Goal: Task Accomplishment & Management: Manage account settings

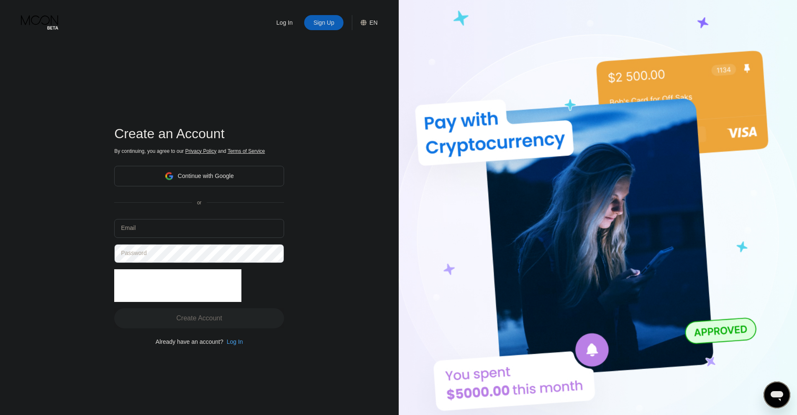
click at [192, 175] on div "Continue with Google" at bounding box center [206, 175] width 56 height 7
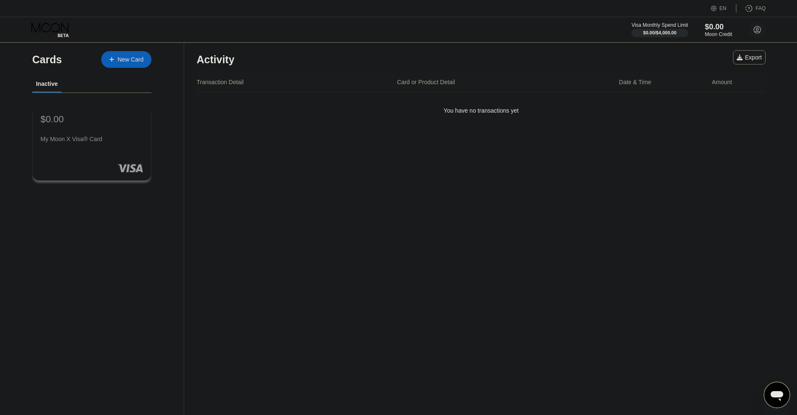
click at [94, 133] on div "$0.00 My Moon X Visa® Card" at bounding box center [92, 129] width 103 height 32
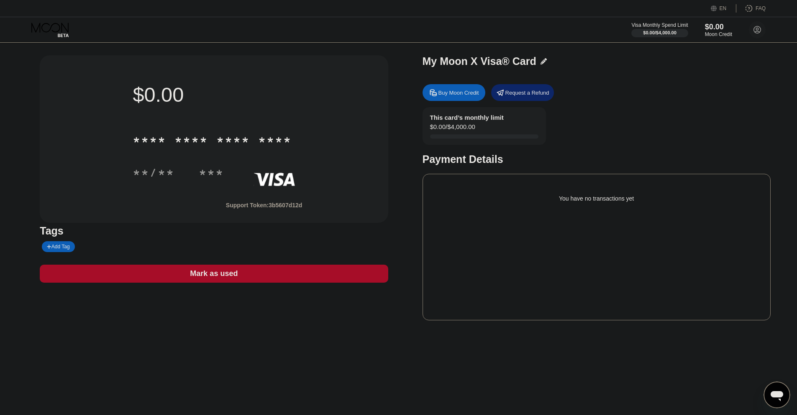
drag, startPoint x: 396, startPoint y: 117, endPoint x: 402, endPoint y: 115, distance: 6.2
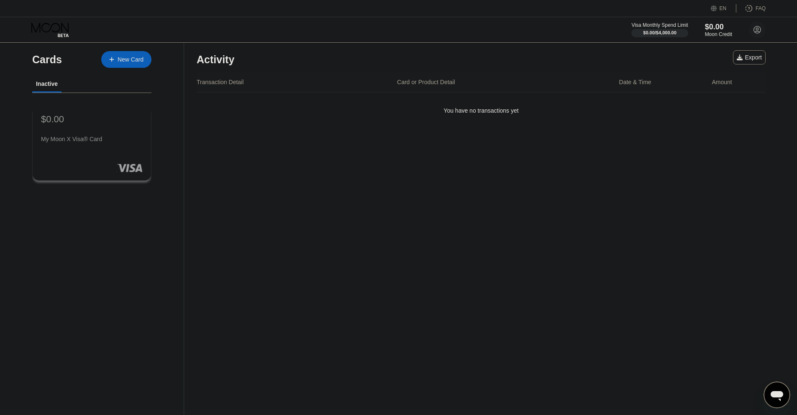
click at [128, 55] on div "New Card" at bounding box center [126, 59] width 50 height 17
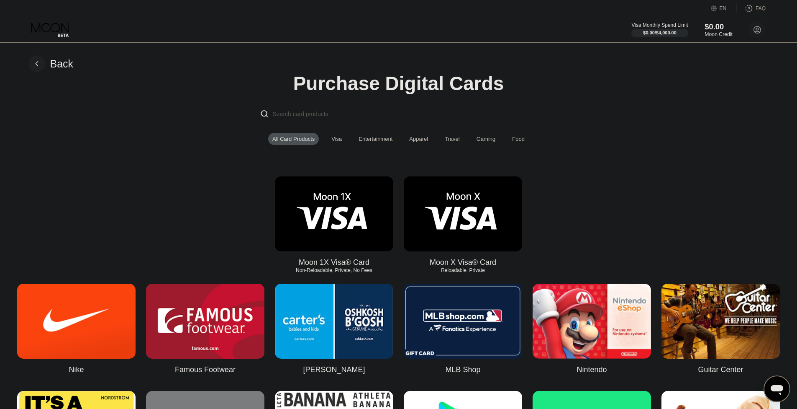
drag, startPoint x: 694, startPoint y: 67, endPoint x: 672, endPoint y: 73, distance: 22.8
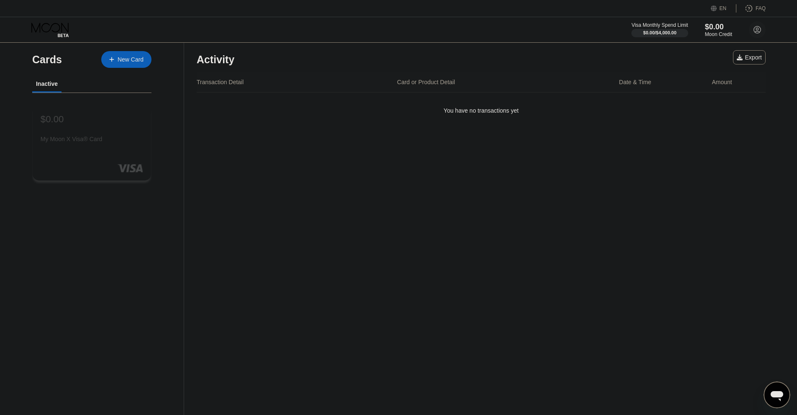
click at [124, 171] on rect at bounding box center [130, 168] width 26 height 8
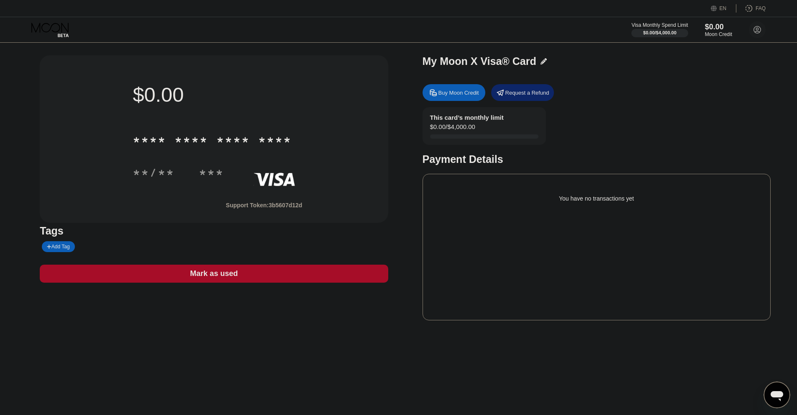
click at [469, 94] on div "Buy Moon Credit" at bounding box center [459, 92] width 41 height 7
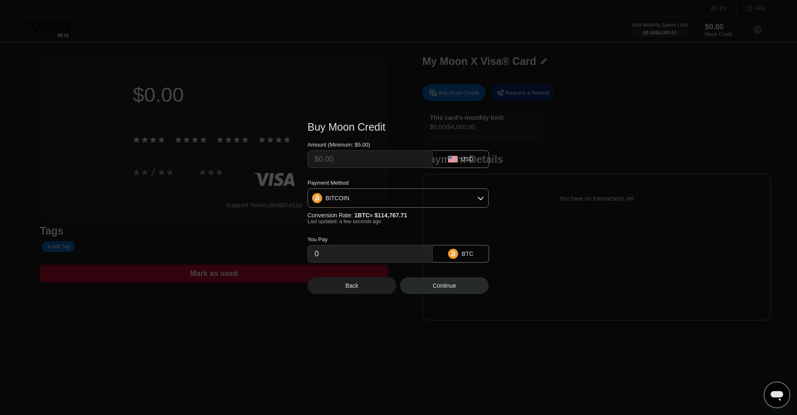
drag, startPoint x: 381, startPoint y: 158, endPoint x: 398, endPoint y: 164, distance: 18.3
click at [380, 158] on input "text" at bounding box center [370, 159] width 111 height 17
click at [375, 286] on div "Back" at bounding box center [352, 285] width 89 height 17
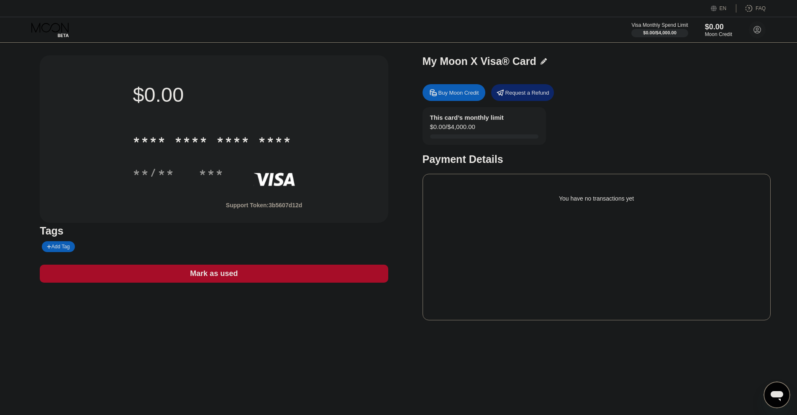
click at [654, 26] on div "Visa Monthly Spend Limit" at bounding box center [660, 25] width 57 height 6
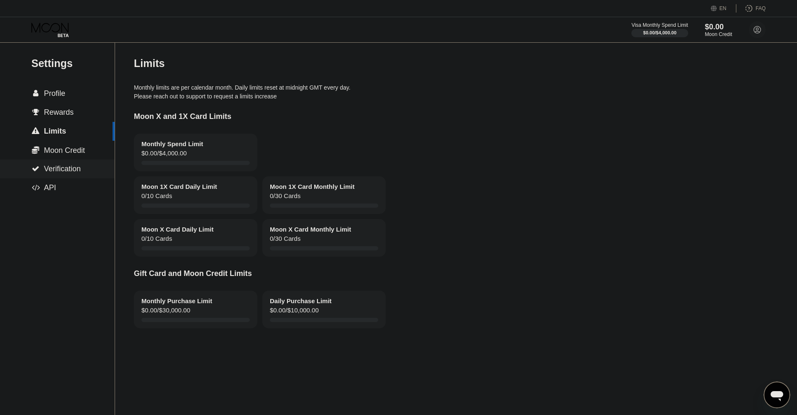
click at [55, 170] on span "Verification" at bounding box center [62, 169] width 37 height 8
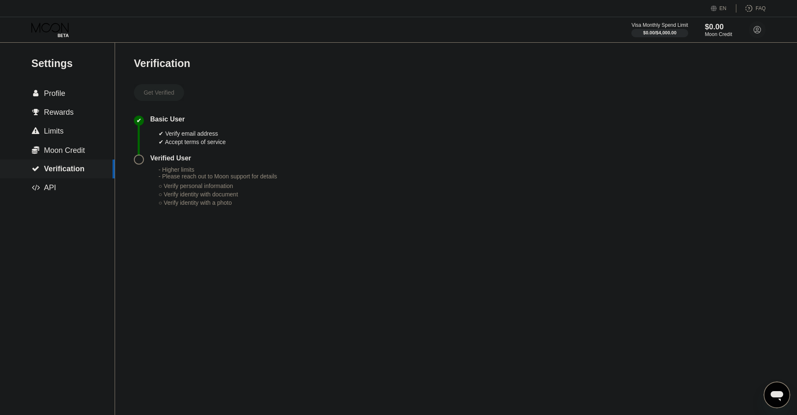
drag, startPoint x: 203, startPoint y: 147, endPoint x: 237, endPoint y: 189, distance: 54.2
click at [234, 168] on div "Get Verified ✔ Basic User ✔ Verify email address ✔ Accept terms of service Veri…" at bounding box center [205, 149] width 143 height 131
drag, startPoint x: 175, startPoint y: 173, endPoint x: 211, endPoint y: 218, distance: 57.1
click at [204, 236] on div "Verification Get Verified ✔ Basic User ✔ Verify email address ✔ Accept terms of…" at bounding box center [205, 229] width 143 height 372
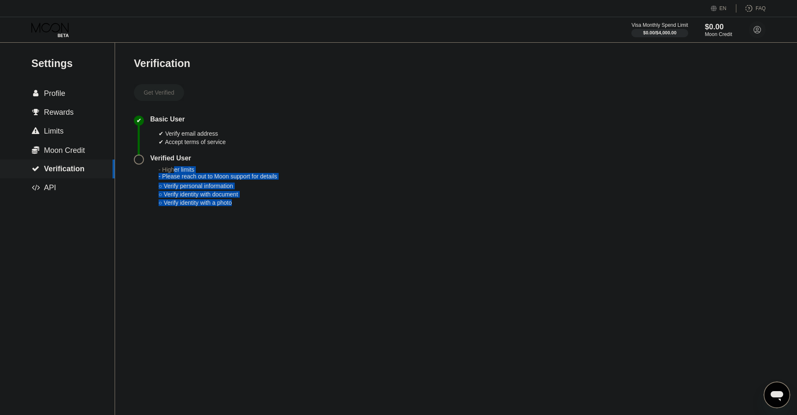
drag, startPoint x: 193, startPoint y: 183, endPoint x: 239, endPoint y: 229, distance: 64.8
click at [238, 229] on div "Verification Get Verified ✔ Basic User ✔ Verify email address ✔ Accept terms of…" at bounding box center [205, 229] width 143 height 372
click at [249, 206] on div "○ Verify identity with a photo" at bounding box center [218, 202] width 118 height 7
drag, startPoint x: 188, startPoint y: 181, endPoint x: 248, endPoint y: 230, distance: 77.3
click at [226, 215] on div "Verified User - Higher limits - Please reach out to Moon support for details ○ …" at bounding box center [205, 184] width 143 height 61
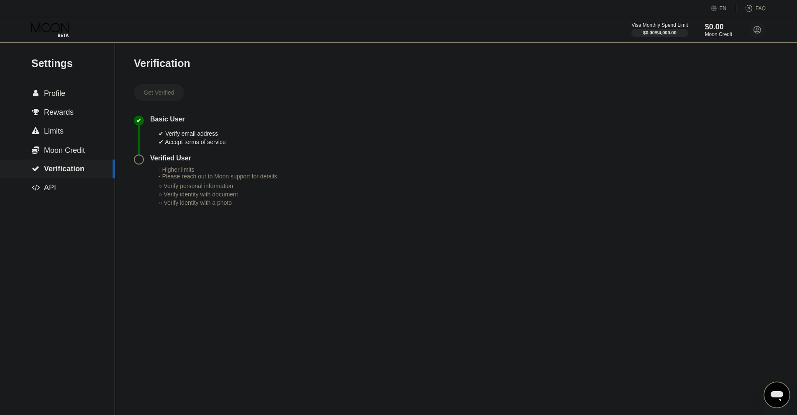
click at [254, 206] on div "○ Verify identity with a photo" at bounding box center [218, 202] width 118 height 7
click at [64, 113] on span "Rewards" at bounding box center [59, 112] width 30 height 8
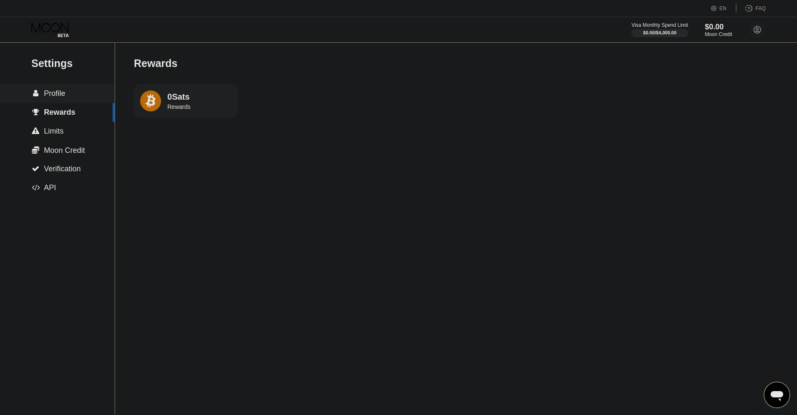
click at [68, 98] on div " Profile" at bounding box center [57, 93] width 115 height 9
click at [83, 157] on div " Moon Credit" at bounding box center [57, 150] width 115 height 19
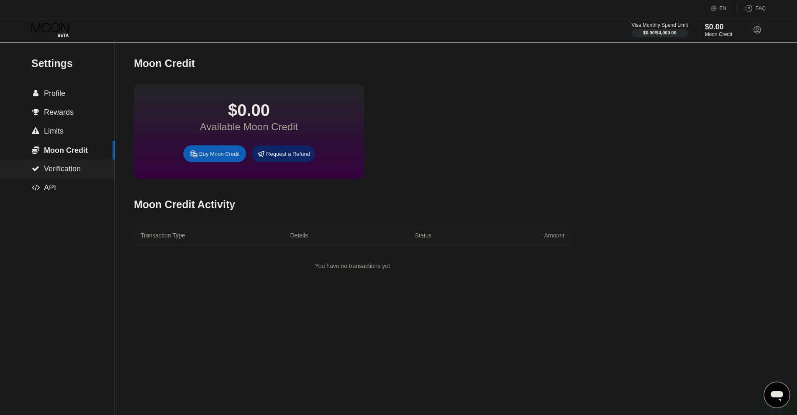
click at [71, 173] on span "Verification" at bounding box center [62, 169] width 37 height 8
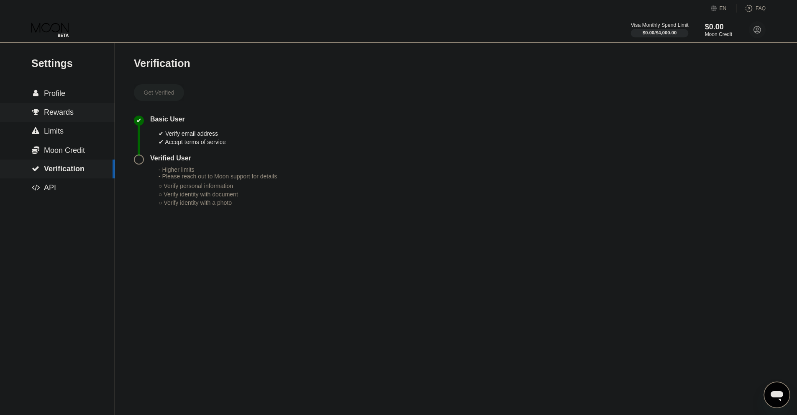
click at [679, 36] on div at bounding box center [660, 33] width 58 height 8
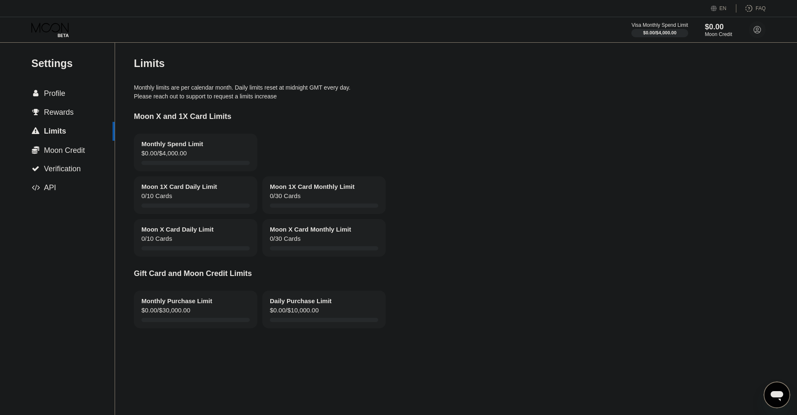
click at [57, 36] on icon at bounding box center [50, 30] width 39 height 15
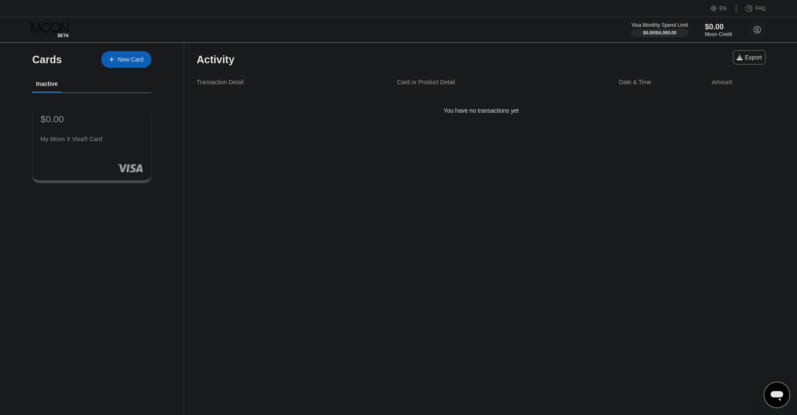
click at [98, 134] on div "$0.00 My Moon X Visa® Card" at bounding box center [92, 129] width 103 height 32
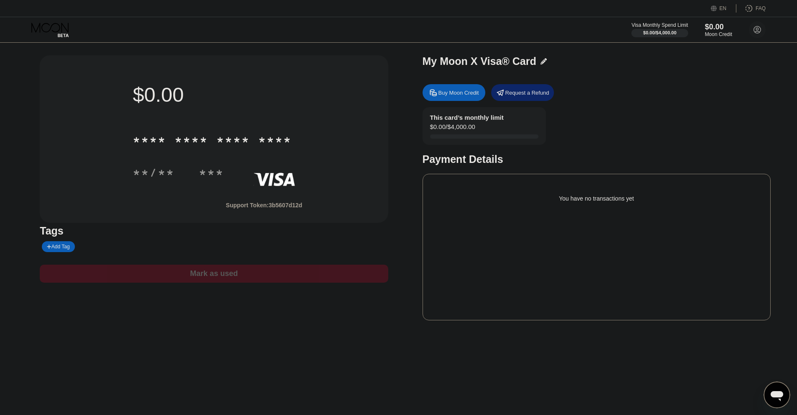
click at [227, 278] on div "Mark as used" at bounding box center [214, 274] width 48 height 10
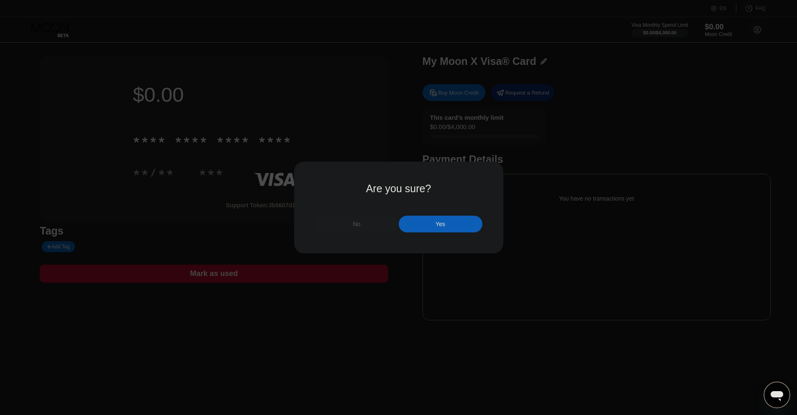
click at [363, 224] on div "No" at bounding box center [357, 224] width 84 height 17
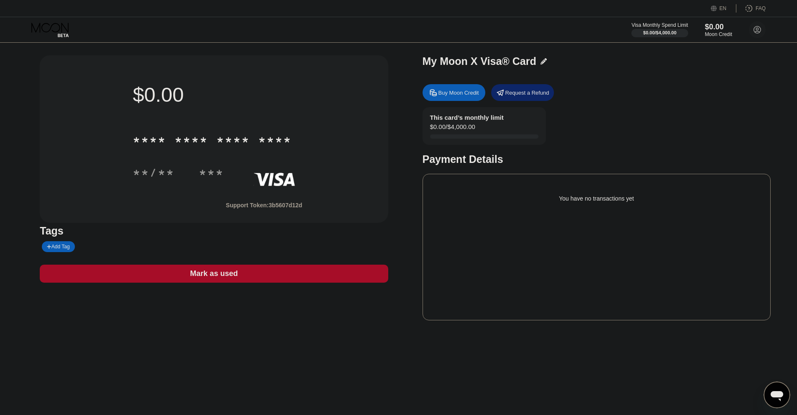
click at [222, 113] on div "$0.00 * * * * * * * * * * * * **** **/** ***" at bounding box center [213, 134] width 189 height 130
click at [243, 163] on div "* * * * * * * * * * * * **** Click to show **/** ***" at bounding box center [214, 147] width 162 height 49
click at [239, 143] on div "* * * *" at bounding box center [232, 140] width 33 height 13
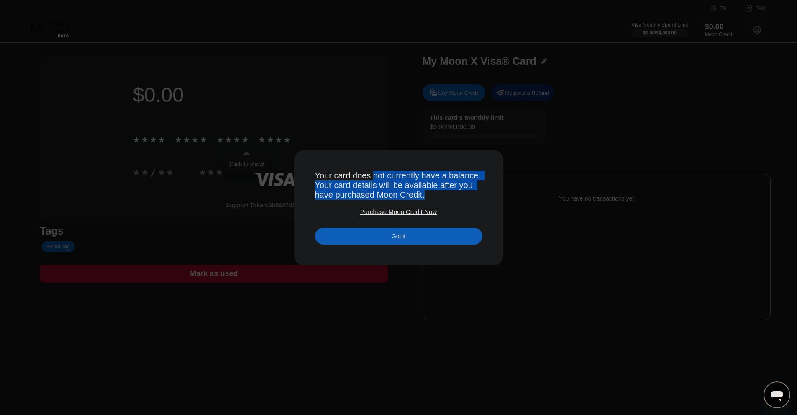
drag, startPoint x: 377, startPoint y: 174, endPoint x: 464, endPoint y: 194, distance: 89.7
click at [464, 194] on div "Your card does not currently have a balance. Your card details will be availabl…" at bounding box center [398, 185] width 167 height 29
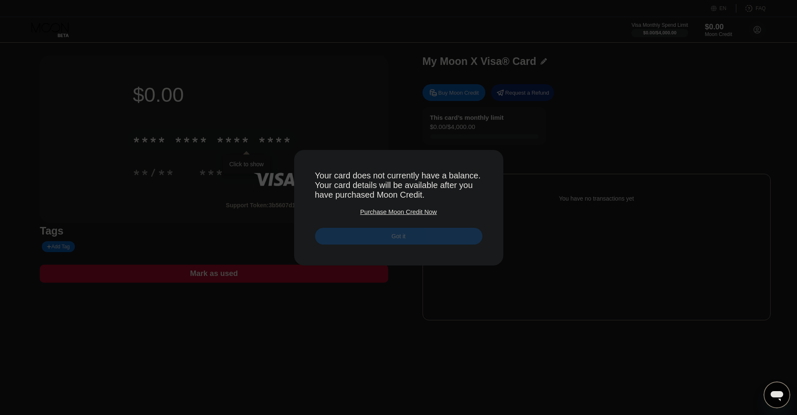
click at [410, 241] on div "Got it" at bounding box center [398, 236] width 167 height 17
